Goal: Information Seeking & Learning: Learn about a topic

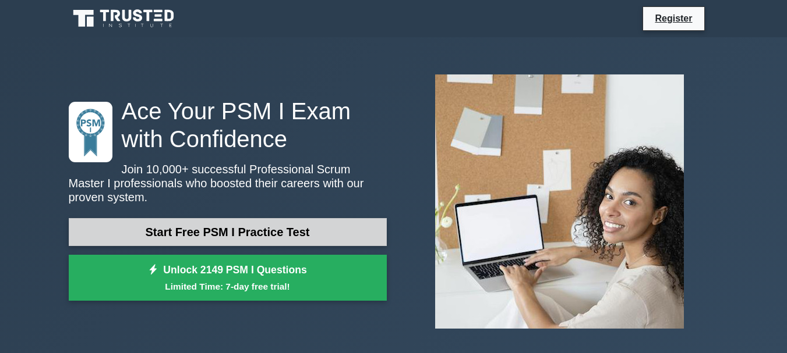
drag, startPoint x: 314, startPoint y: 221, endPoint x: 353, endPoint y: 232, distance: 40.6
click at [314, 221] on link "Start Free PSM I Practice Test" at bounding box center [228, 232] width 318 height 28
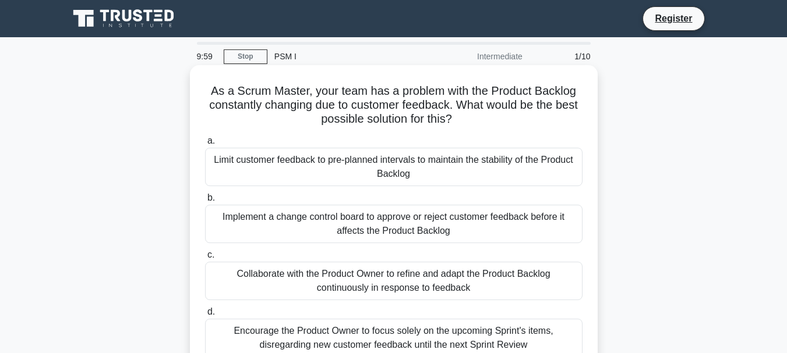
click at [315, 162] on div "Limit customer feedback to pre-planned intervals to maintain the stability of t…" at bounding box center [393, 167] width 377 height 38
click at [205, 145] on input "a. Limit customer feedback to pre-planned intervals to maintain the stability o…" at bounding box center [205, 141] width 0 height 8
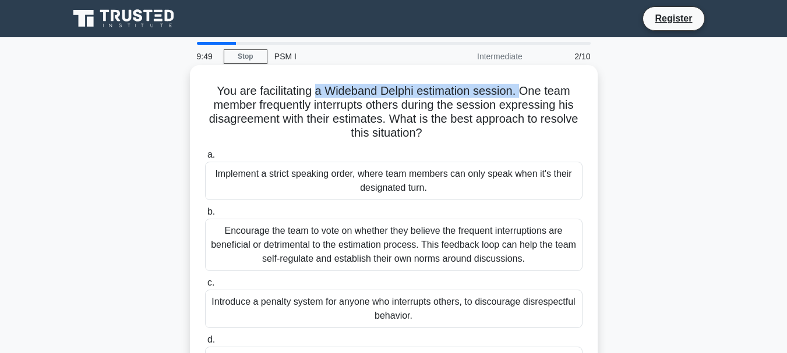
drag, startPoint x: 317, startPoint y: 91, endPoint x: 525, endPoint y: 92, distance: 207.9
click at [525, 92] on h5 "You are facilitating a Wideband Delphi estimation session. One team member freq…" at bounding box center [394, 112] width 380 height 57
click at [547, 107] on h5 "You are facilitating a Wideband Delphi estimation session. One team member freq…" at bounding box center [394, 112] width 380 height 57
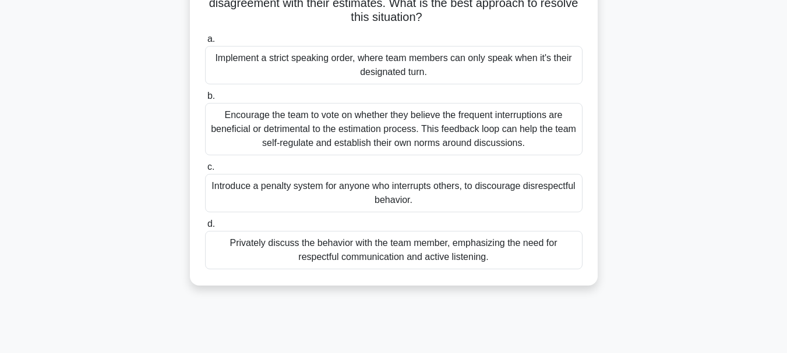
scroll to position [116, 0]
click at [483, 247] on div "Privately discuss the behavior with the team member, emphasizing the need for r…" at bounding box center [393, 250] width 377 height 38
click at [205, 228] on input "d. Privately discuss the behavior with the team member, emphasizing the need fo…" at bounding box center [205, 224] width 0 height 8
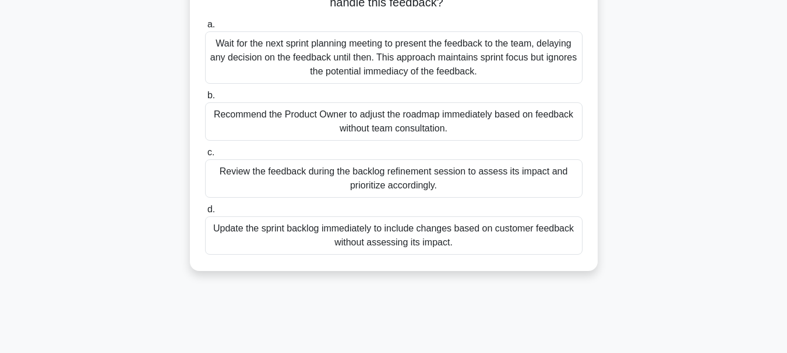
click at [504, 192] on div "Review the feedback during the backlog refinement session to assess its impact …" at bounding box center [393, 179] width 377 height 38
click at [205, 157] on input "c. Review the feedback during the backlog refinement session to assess its impa…" at bounding box center [205, 153] width 0 height 8
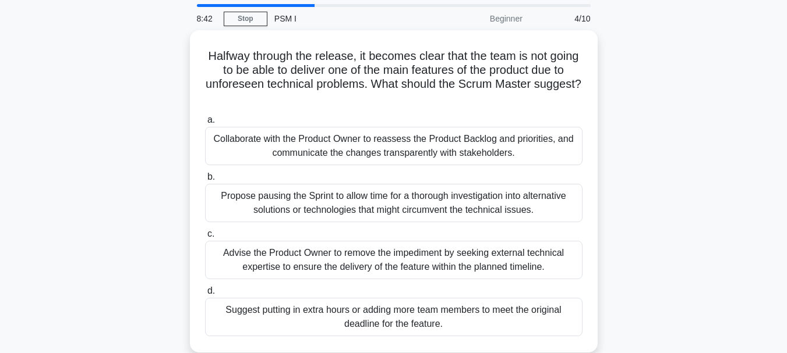
scroll to position [58, 0]
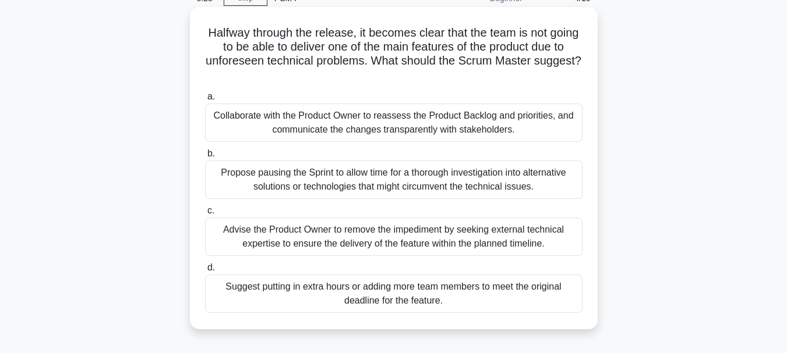
click at [501, 118] on div "Collaborate with the Product Owner to reassess the Product Backlog and prioriti…" at bounding box center [393, 123] width 377 height 38
click at [205, 101] on input "a. Collaborate with the Product Owner to reassess the Product Backlog and prior…" at bounding box center [205, 97] width 0 height 8
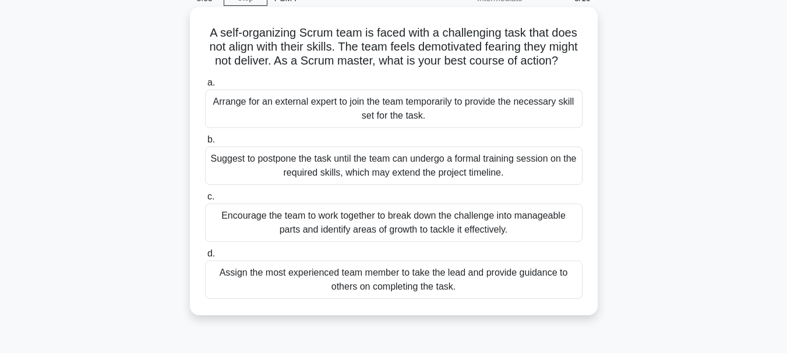
click at [539, 242] on div "Encourage the team to work together to break down the challenge into manageable…" at bounding box center [393, 223] width 377 height 38
click at [205, 201] on input "c. Encourage the team to work together to break down the challenge into managea…" at bounding box center [205, 197] width 0 height 8
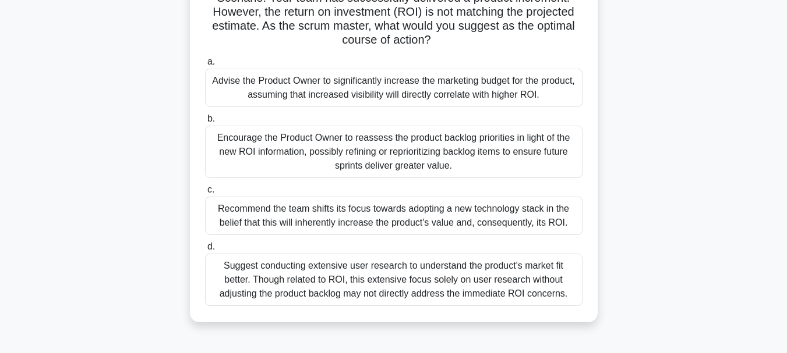
scroll to position [116, 0]
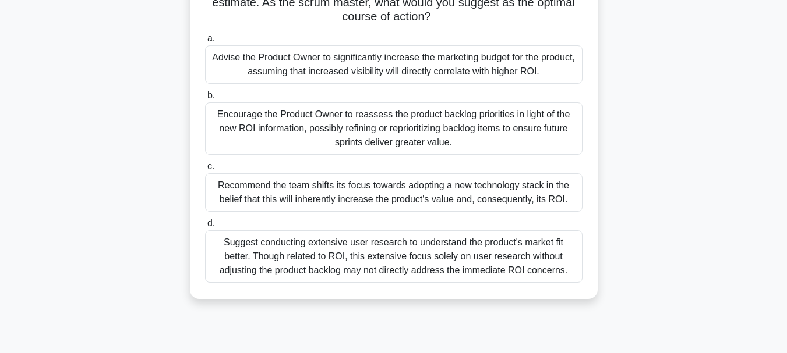
click at [519, 138] on div "Encourage the Product Owner to reassess the product backlog priorities in light…" at bounding box center [393, 128] width 377 height 52
click at [205, 100] on input "b. Encourage the Product Owner to reassess the product backlog priorities in li…" at bounding box center [205, 96] width 0 height 8
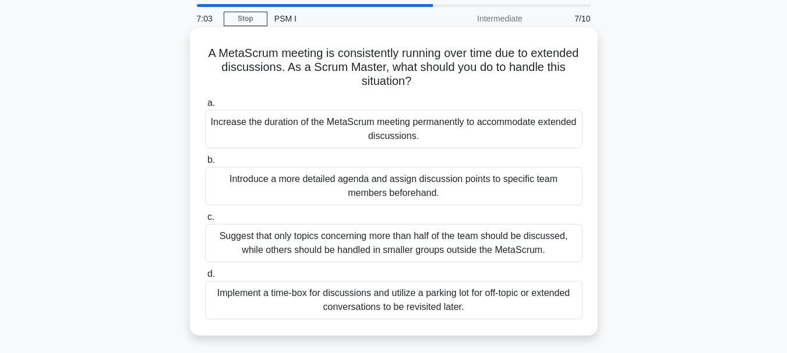
scroll to position [58, 0]
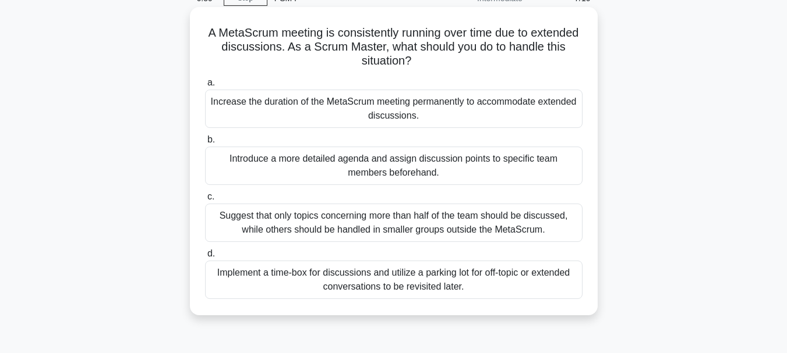
click at [498, 224] on div "Suggest that only topics concerning more than half of the team should be discus…" at bounding box center [393, 223] width 377 height 38
click at [205, 201] on input "c. Suggest that only topics concerning more than half of the team should be dis…" at bounding box center [205, 197] width 0 height 8
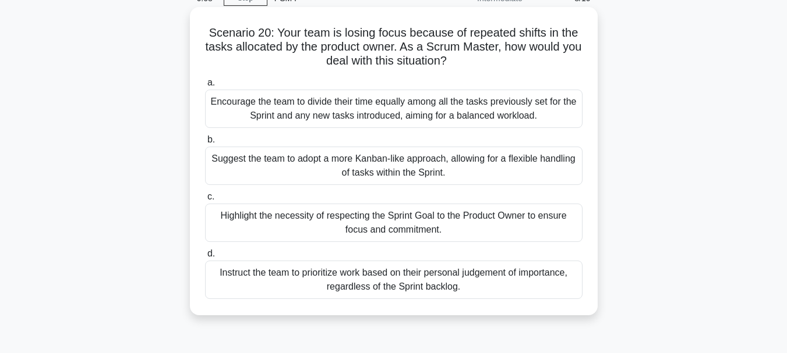
click at [515, 224] on div "Highlight the necessity of respecting the Sprint Goal to the Product Owner to e…" at bounding box center [393, 223] width 377 height 38
click at [205, 201] on input "c. Highlight the necessity of respecting the Sprint Goal to the Product Owner t…" at bounding box center [205, 197] width 0 height 8
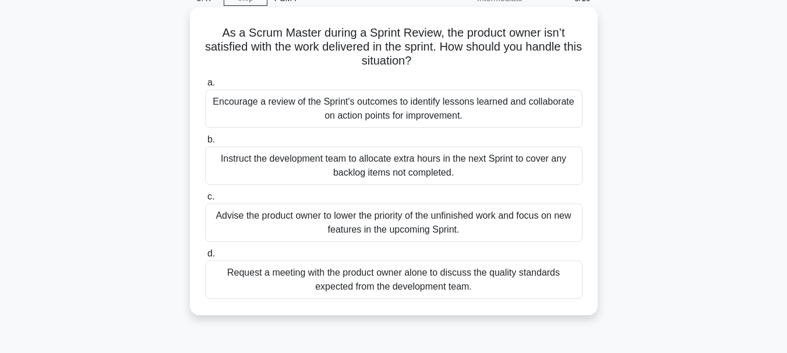
click at [500, 114] on div "Encourage a review of the Sprint's outcomes to identify lessons learned and col…" at bounding box center [393, 109] width 377 height 38
click at [205, 87] on input "a. Encourage a review of the Sprint's outcomes to identify lessons learned and …" at bounding box center [205, 83] width 0 height 8
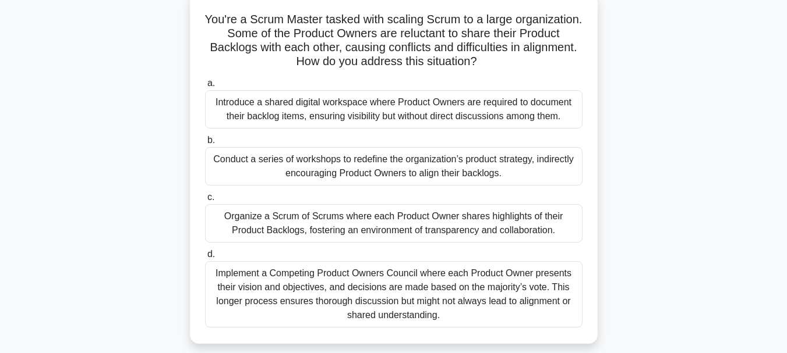
scroll to position [0, 0]
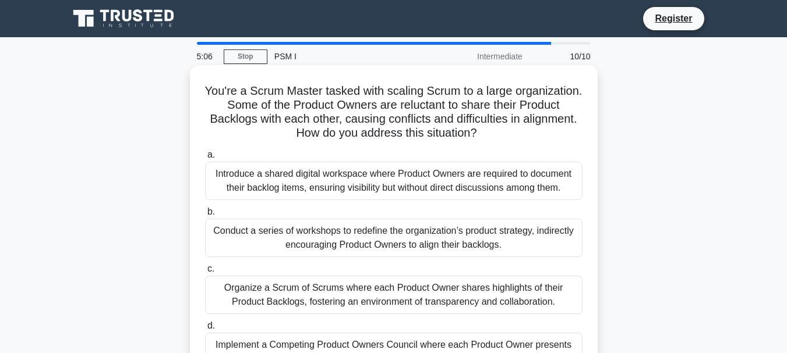
click at [547, 185] on div "Introduce a shared digital workspace where Product Owners are required to docum…" at bounding box center [393, 181] width 377 height 38
click at [205, 159] on input "a. Introduce a shared digital workspace where Product Owners are required to do…" at bounding box center [205, 155] width 0 height 8
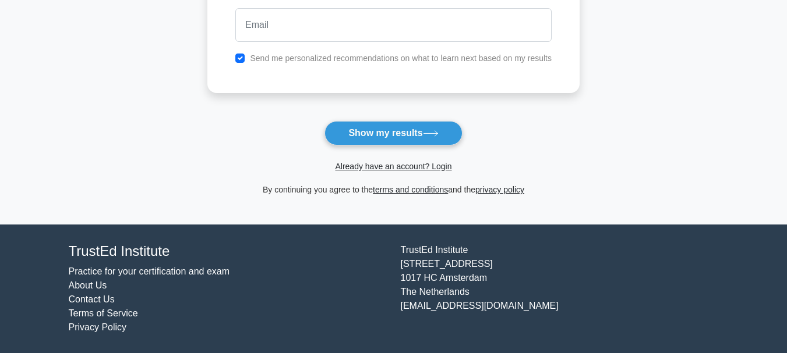
scroll to position [116, 0]
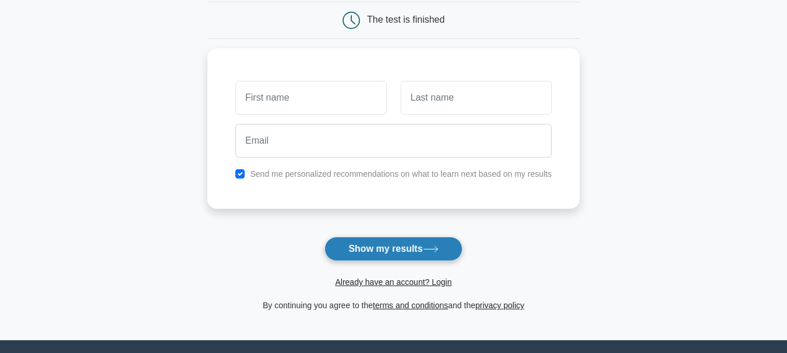
click at [388, 256] on button "Show my results" at bounding box center [392, 249] width 137 height 24
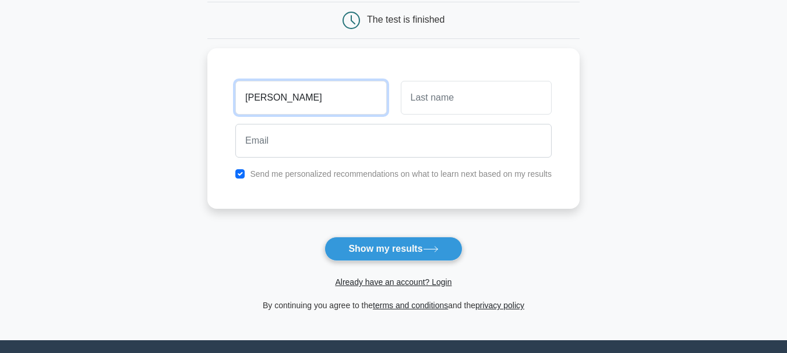
type input "Thomá"
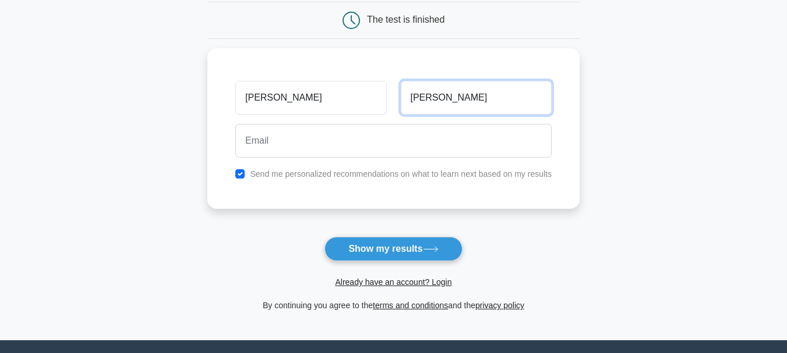
type input "Nguyen"
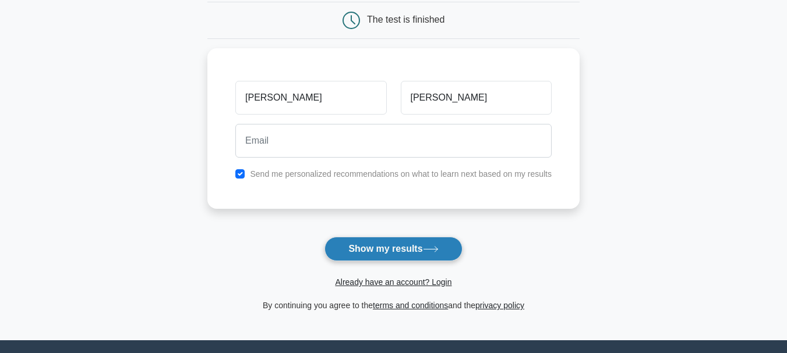
click at [436, 249] on icon at bounding box center [431, 249] width 16 height 6
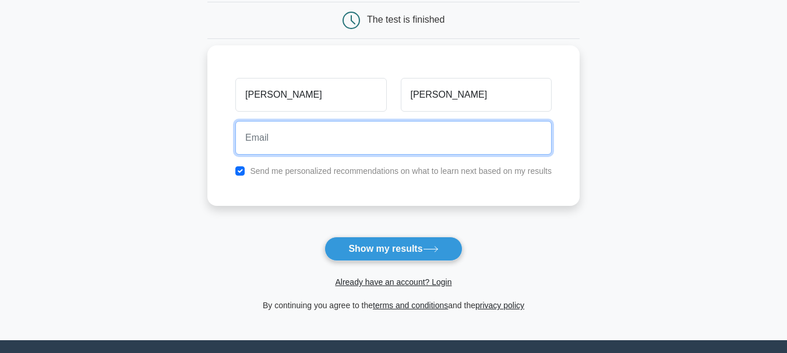
click at [362, 148] on input "email" at bounding box center [393, 138] width 316 height 34
type input "nguyenhothanh12@gmail.com"
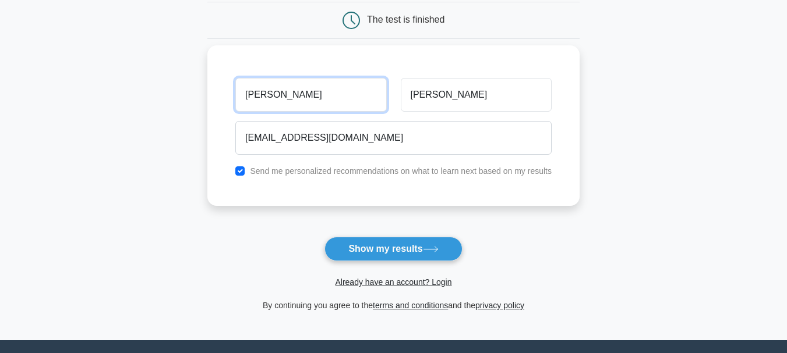
click at [331, 93] on input "Thomá" at bounding box center [310, 95] width 151 height 34
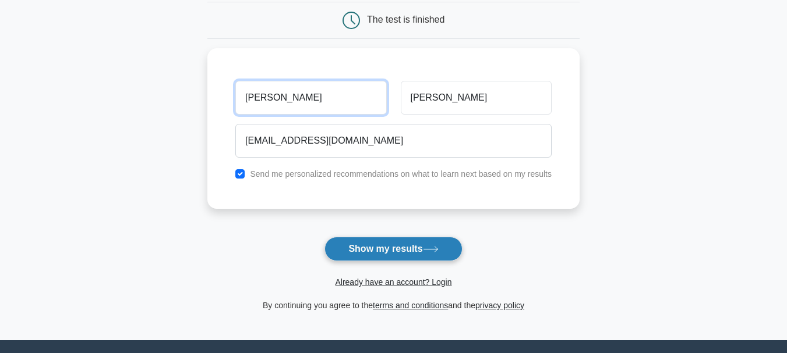
type input "[PERSON_NAME]"
click at [434, 247] on icon at bounding box center [431, 249] width 16 height 6
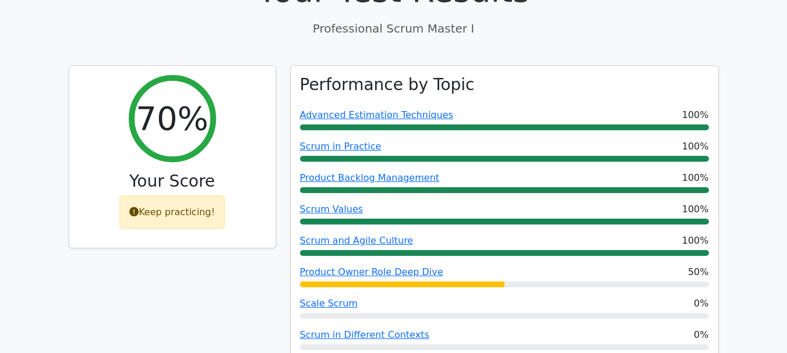
scroll to position [466, 0]
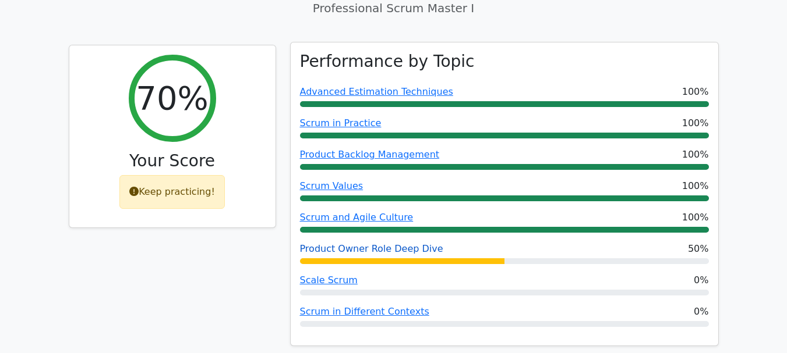
click at [334, 243] on link "Product Owner Role Deep Dive" at bounding box center [371, 248] width 143 height 11
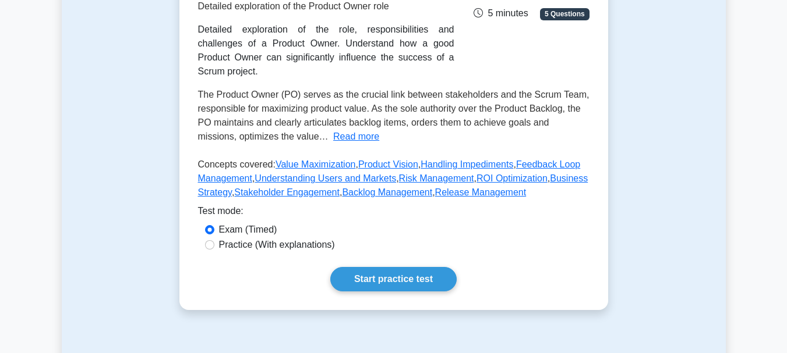
scroll to position [116, 0]
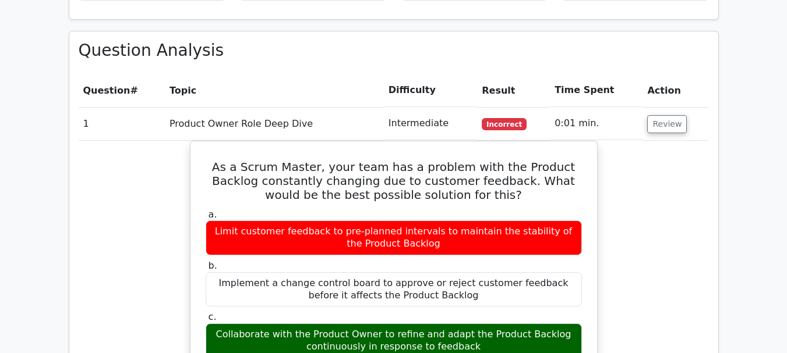
scroll to position [932, 0]
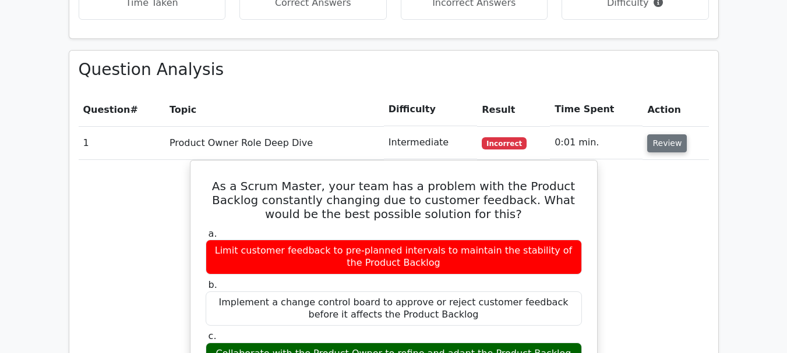
click at [669, 135] on button "Review" at bounding box center [667, 144] width 40 height 18
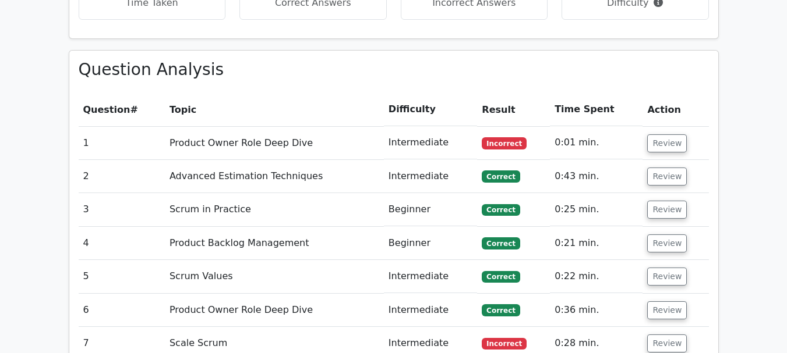
scroll to position [1106, 0]
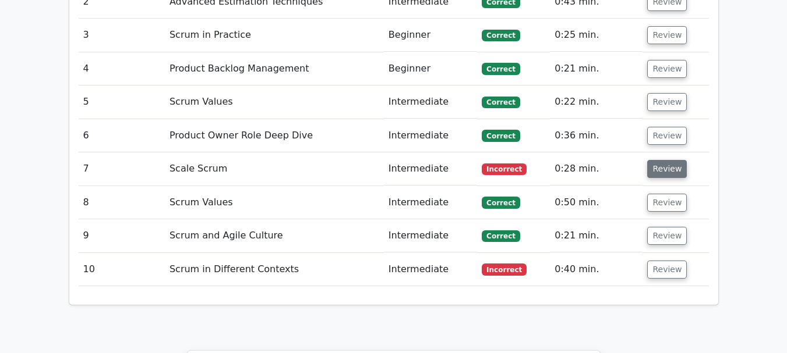
click at [670, 160] on button "Review" at bounding box center [667, 169] width 40 height 18
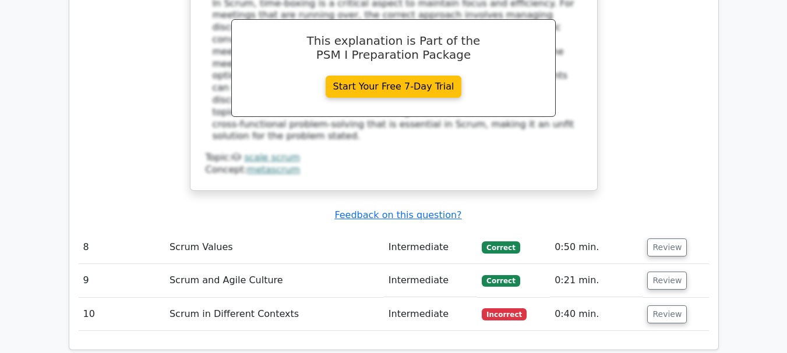
scroll to position [1689, 0]
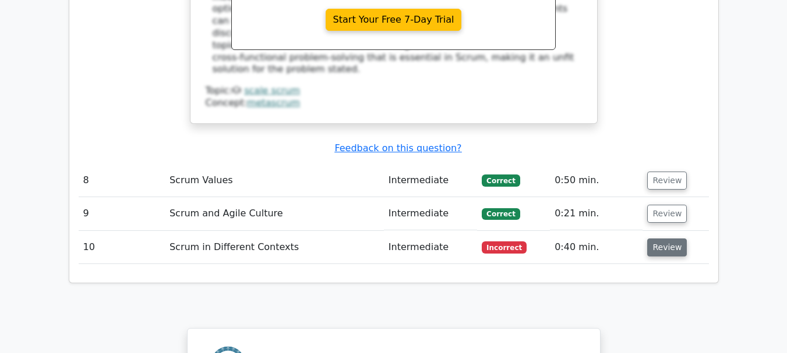
click at [671, 239] on button "Review" at bounding box center [667, 248] width 40 height 18
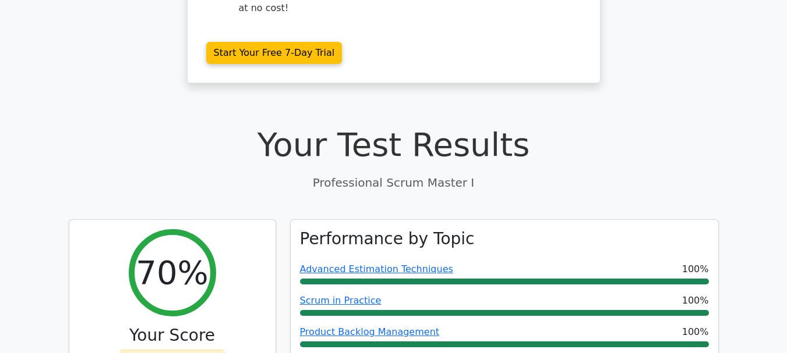
scroll to position [349, 0]
